Goal: Find specific page/section: Find specific page/section

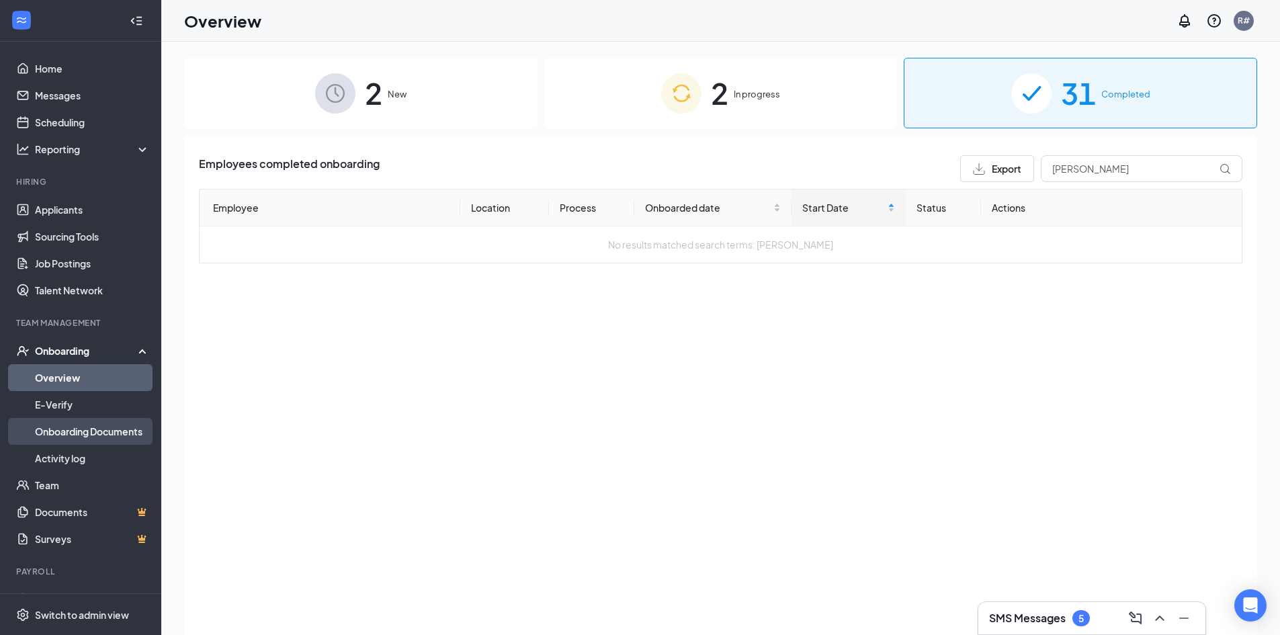
click at [83, 431] on link "Onboarding Documents" at bounding box center [92, 431] width 115 height 27
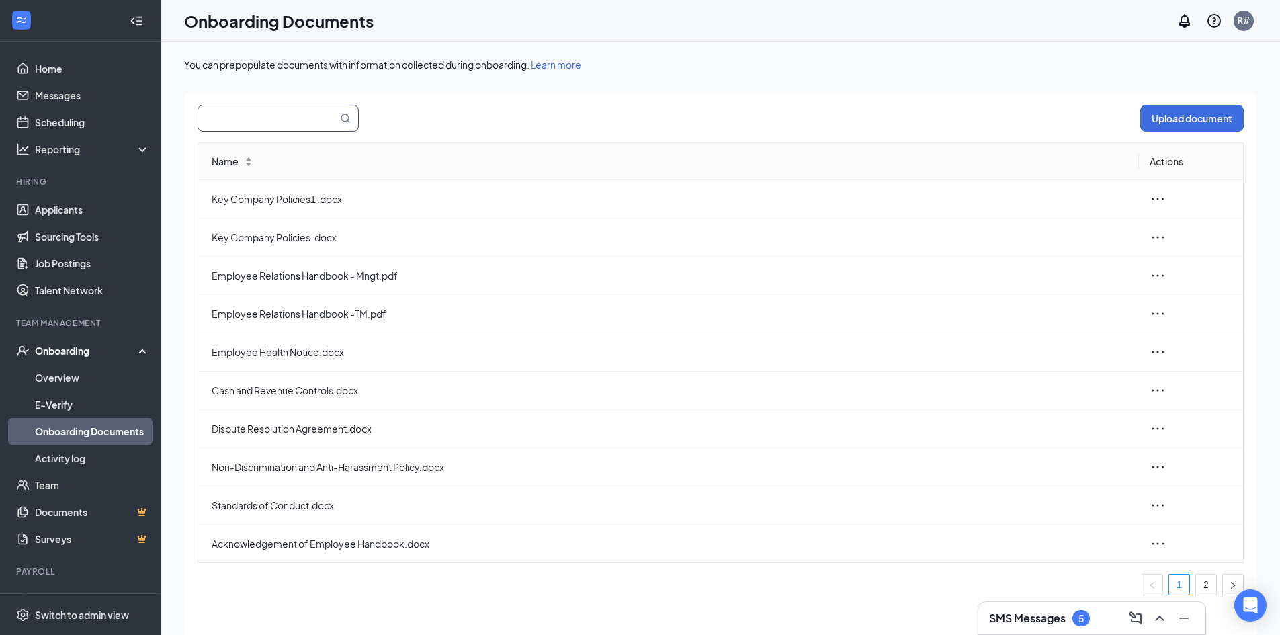
click at [273, 118] on input "text" at bounding box center [259, 118] width 123 height 26
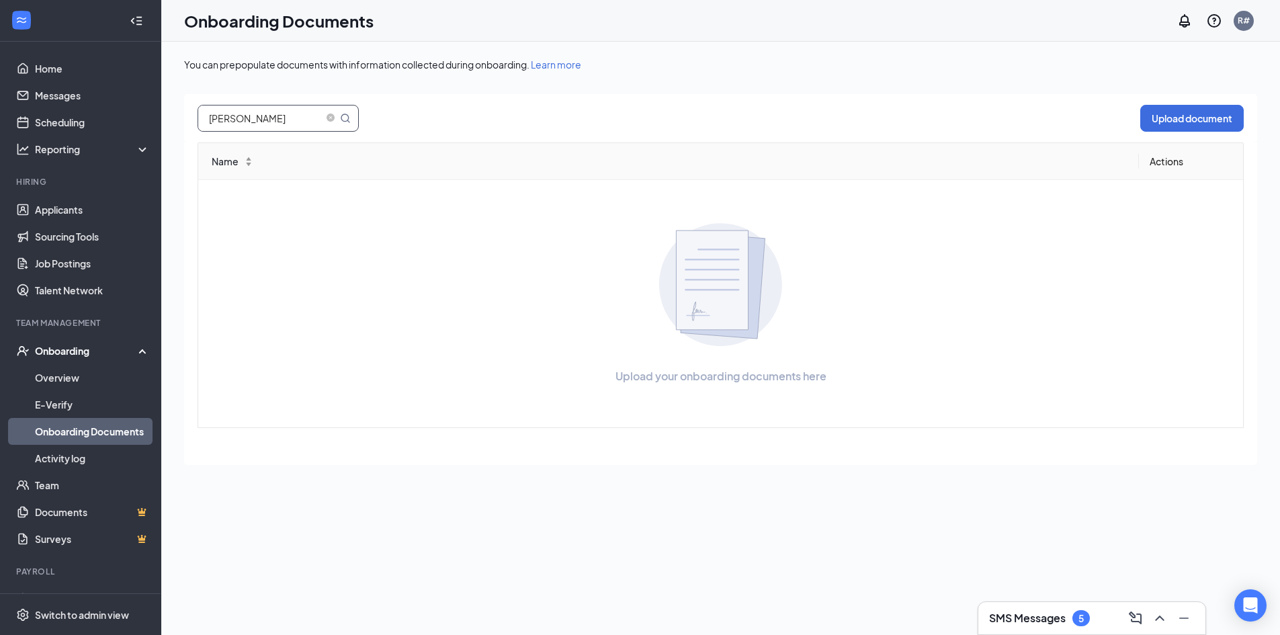
type input "[PERSON_NAME]"
